Goal: Book appointment/travel/reservation

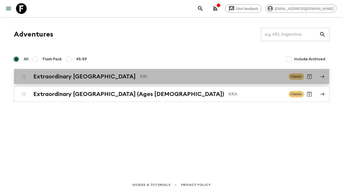
click at [85, 78] on h2 "Extraordinary [GEOGRAPHIC_DATA]" at bounding box center [84, 76] width 102 height 7
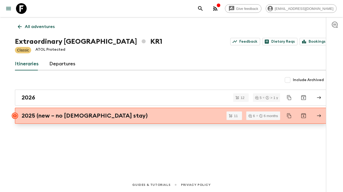
click at [63, 114] on h2 "2025 (new – no [DEMOGRAPHIC_DATA] stay)" at bounding box center [85, 115] width 126 height 7
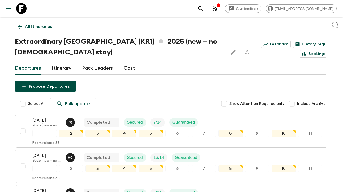
click at [37, 26] on p "All itineraries" at bounding box center [38, 26] width 27 height 6
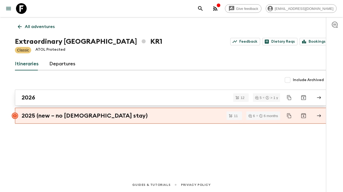
click at [71, 94] on div "2026" at bounding box center [167, 97] width 290 height 7
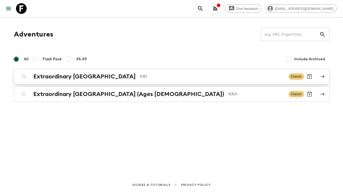
click at [89, 77] on h2 "Extraordinary [GEOGRAPHIC_DATA]" at bounding box center [84, 76] width 102 height 7
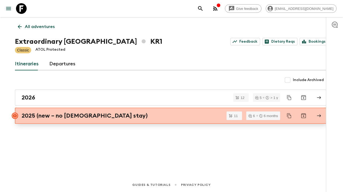
click at [39, 114] on h2 "2025 (new – no [DEMOGRAPHIC_DATA] stay)" at bounding box center [85, 115] width 126 height 7
